Goal: Navigation & Orientation: Find specific page/section

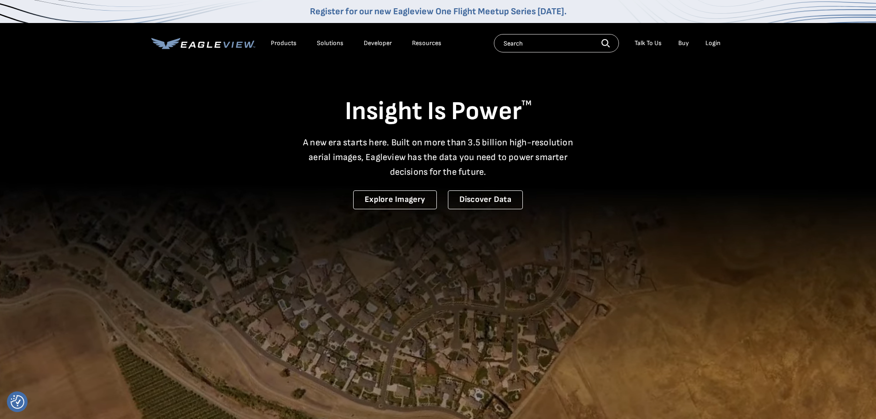
click at [417, 39] on li "Resources" at bounding box center [427, 43] width 39 height 14
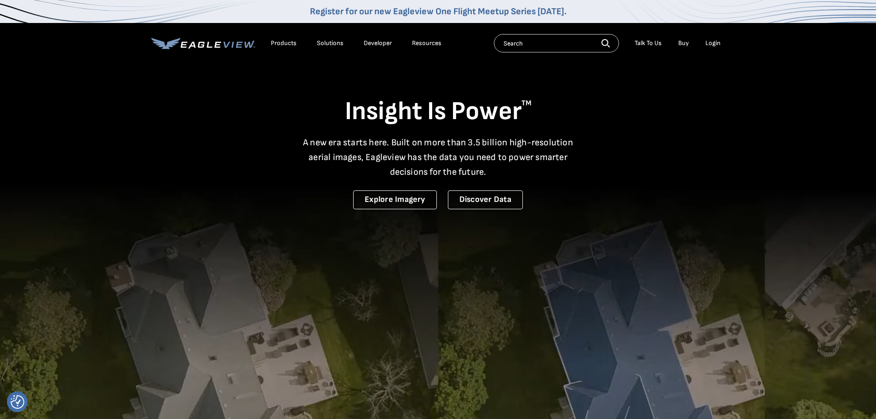
click at [418, 40] on div "Resources" at bounding box center [426, 43] width 29 height 8
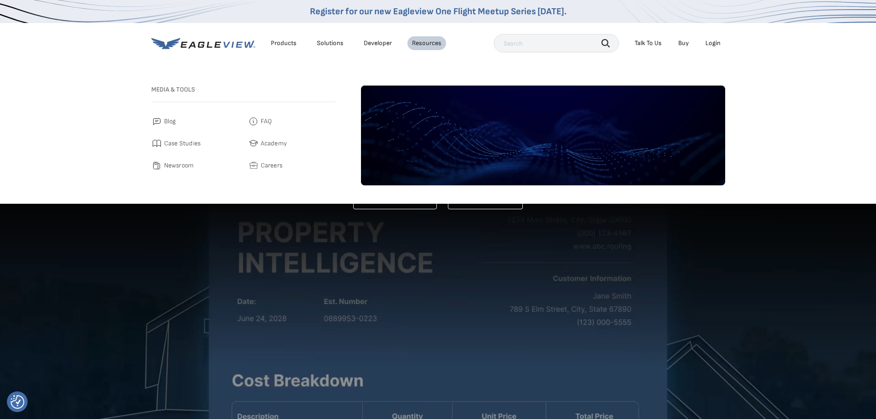
click at [380, 41] on link "Developer" at bounding box center [378, 43] width 28 height 8
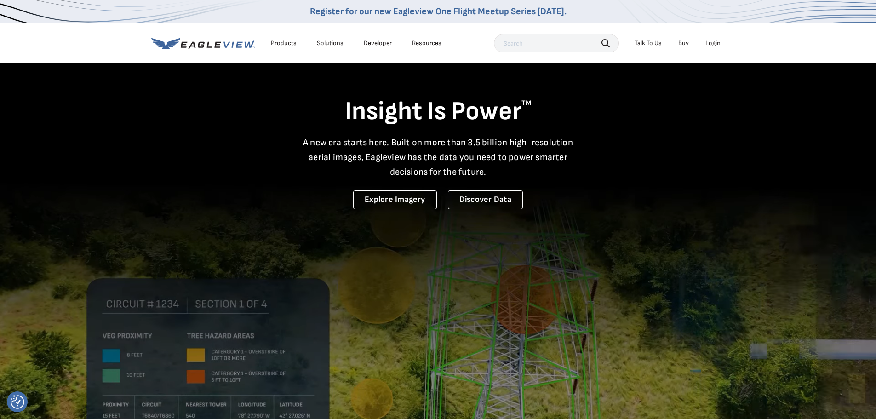
click at [276, 42] on div "Products" at bounding box center [284, 43] width 26 height 8
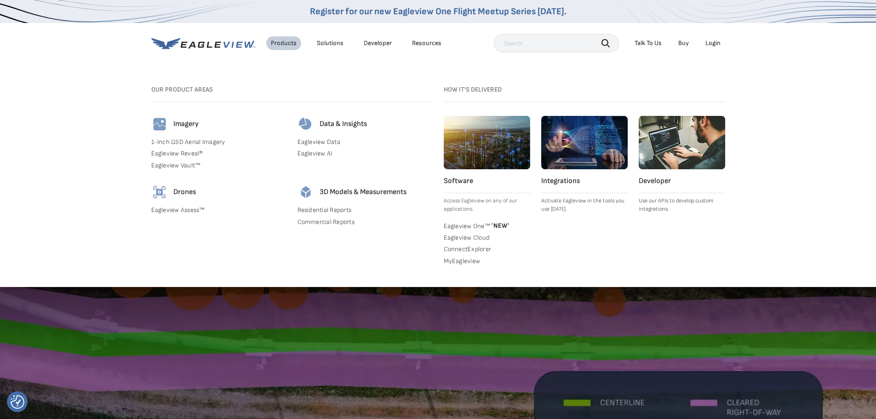
click at [322, 38] on li "Solutions" at bounding box center [330, 43] width 36 height 14
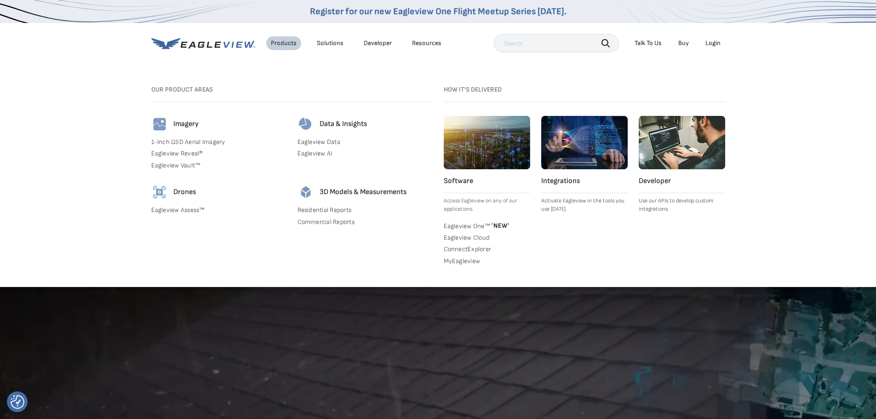
click at [325, 43] on div "Solutions" at bounding box center [330, 43] width 27 height 8
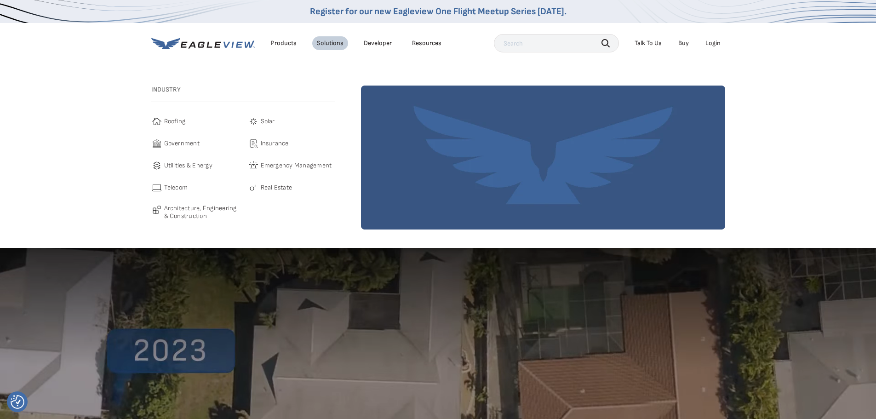
click at [373, 44] on link "Developer" at bounding box center [378, 43] width 28 height 8
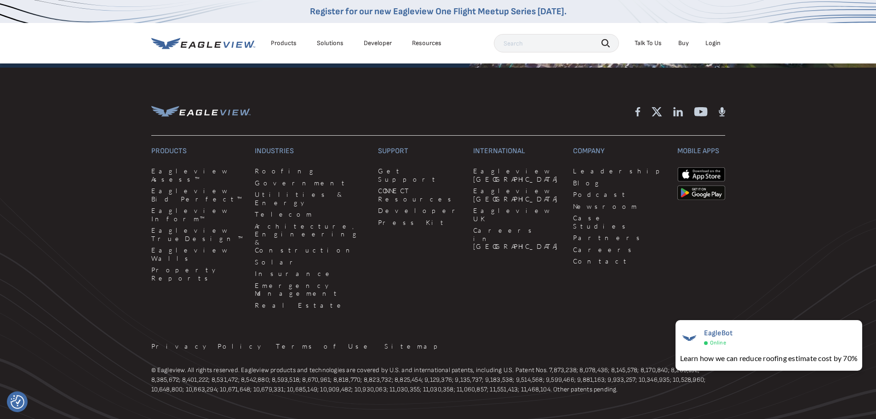
scroll to position [2536, 0]
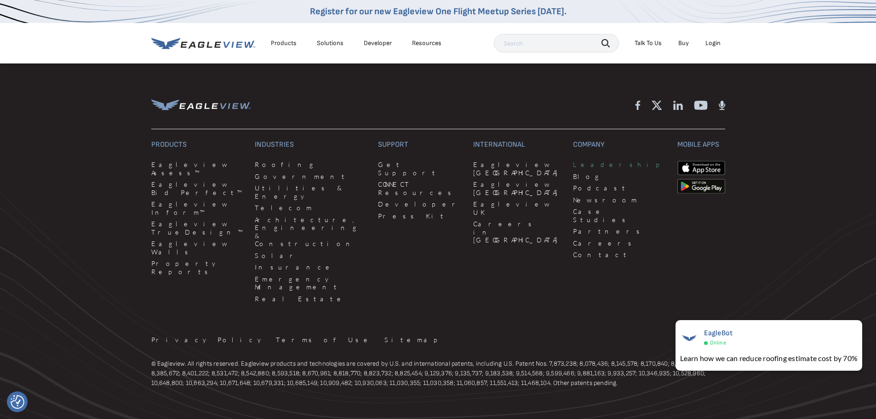
click at [573, 161] on link "Leadership" at bounding box center [619, 165] width 93 height 8
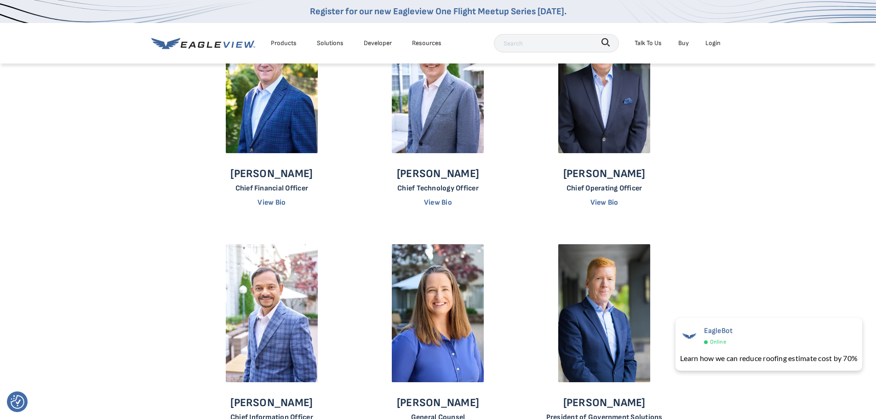
scroll to position [184, 0]
